Goal: Task Accomplishment & Management: Use online tool/utility

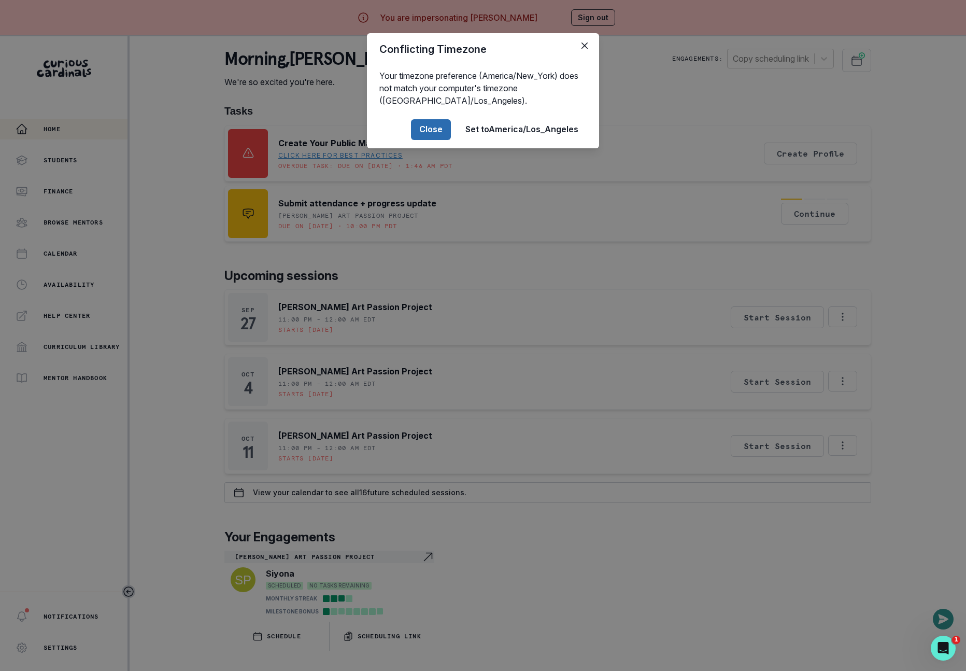
click at [434, 137] on button "Close" at bounding box center [431, 129] width 40 height 21
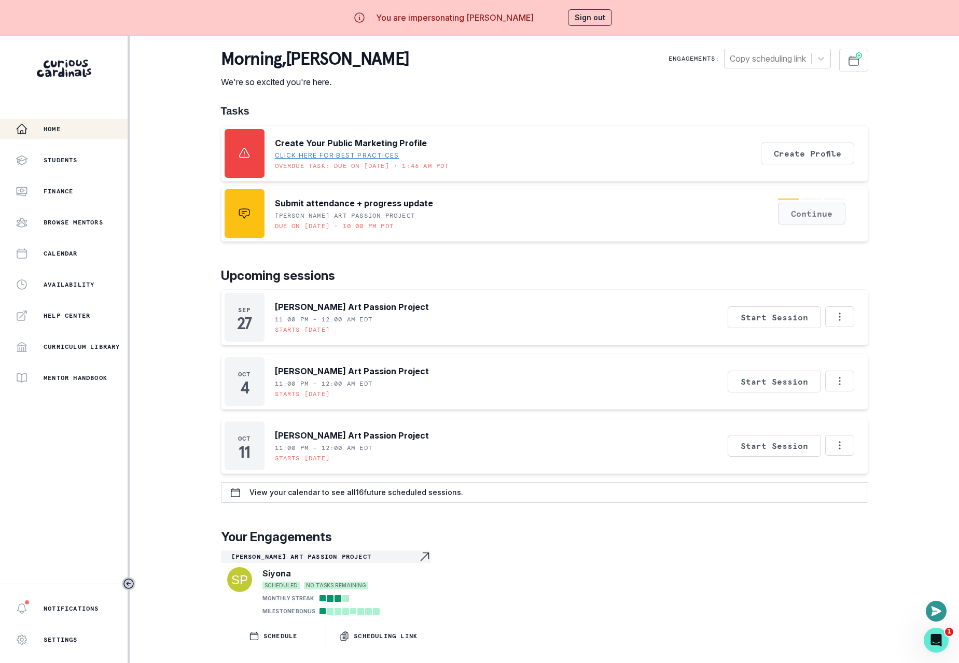
click at [825, 213] on button "Continue" at bounding box center [811, 214] width 67 height 22
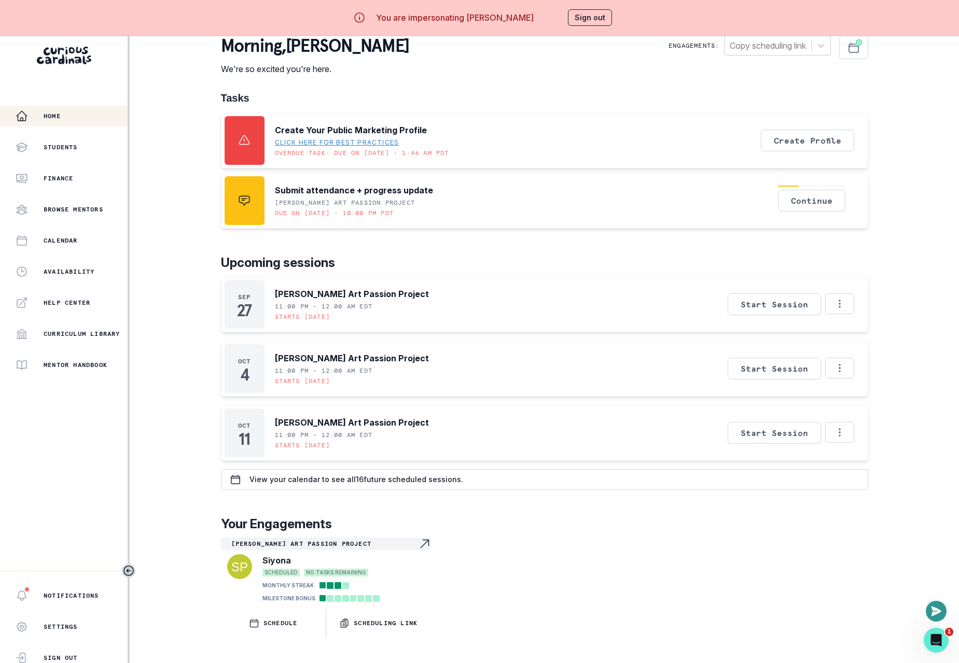
scroll to position [44, 0]
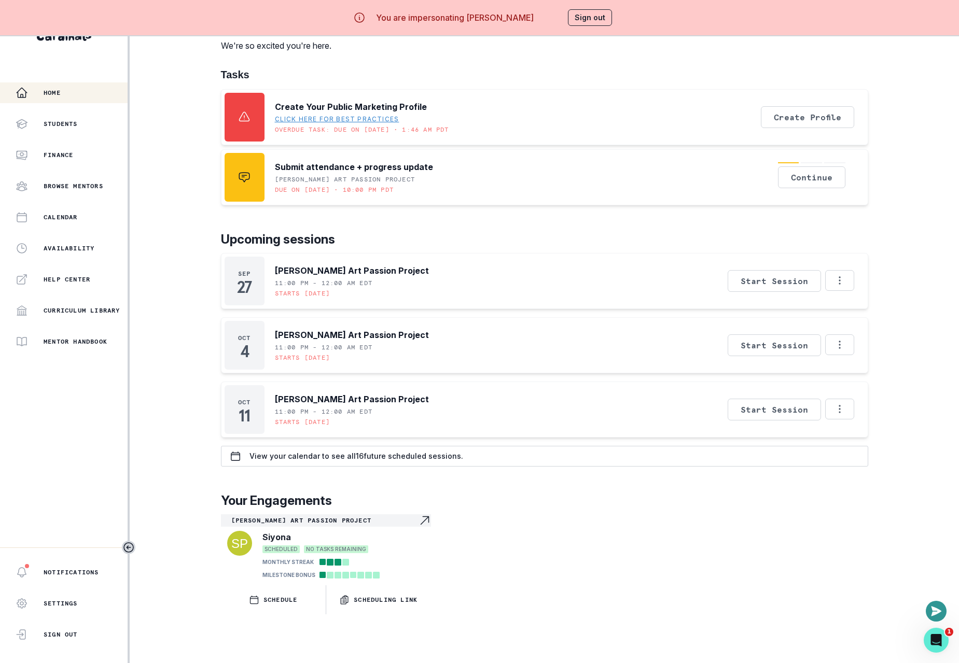
click at [723, 563] on div "[PERSON_NAME] Art Passion Project Siyona SCHEDULED NO TASKS REMAINING MONTHLY S…" at bounding box center [544, 564] width 647 height 100
click at [291, 161] on p "Submit attendance + progress update" at bounding box center [354, 167] width 158 height 12
drag, startPoint x: 341, startPoint y: 156, endPoint x: 392, endPoint y: 158, distance: 50.8
click at [392, 161] on p "Submit attendance + progress update" at bounding box center [354, 167] width 158 height 12
click at [393, 162] on p "Submit attendance + progress update" at bounding box center [354, 167] width 158 height 12
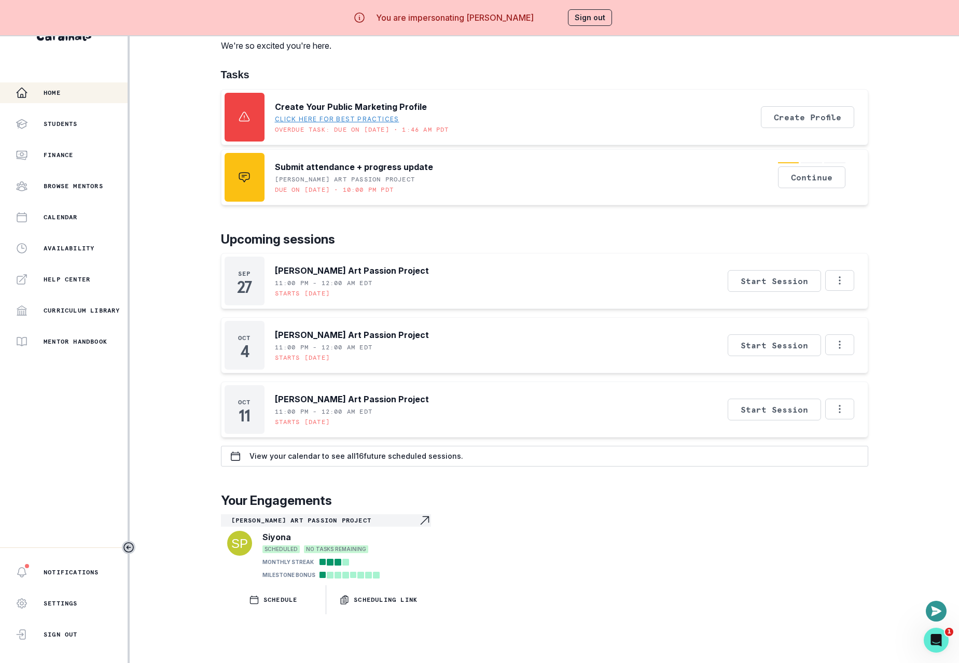
click at [933, 120] on div "Home Students Finance Browse Mentors Calendar Availability Help Center Curricul…" at bounding box center [479, 331] width 959 height 663
